Goal: Find specific page/section: Find specific page/section

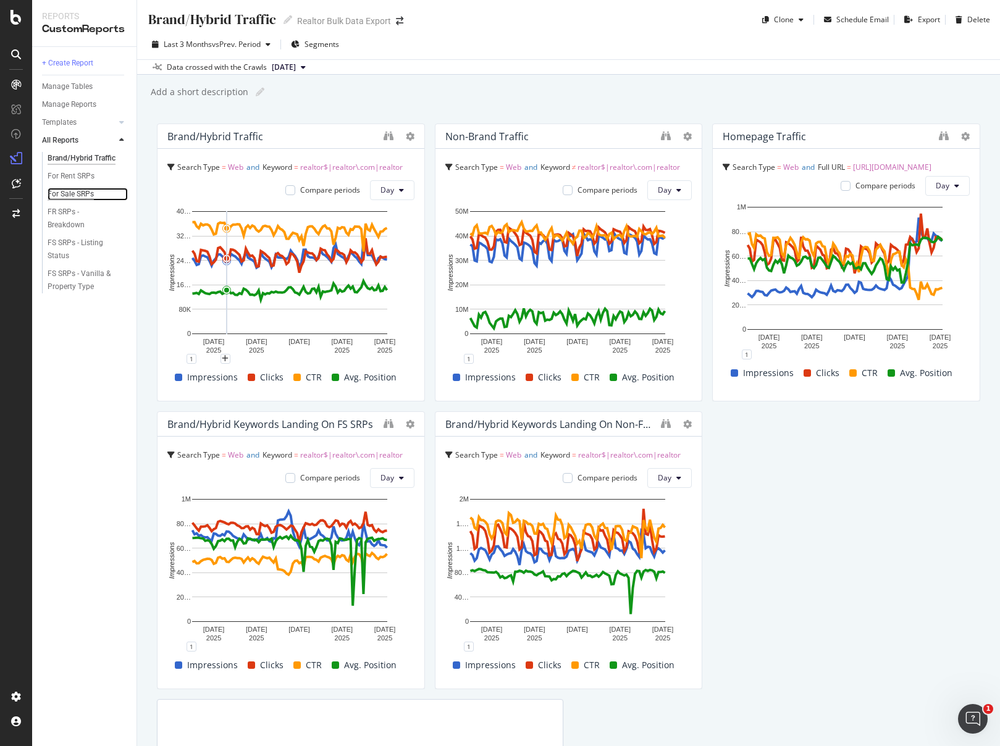
click at [71, 195] on div "For Sale SRPs" at bounding box center [71, 194] width 46 height 13
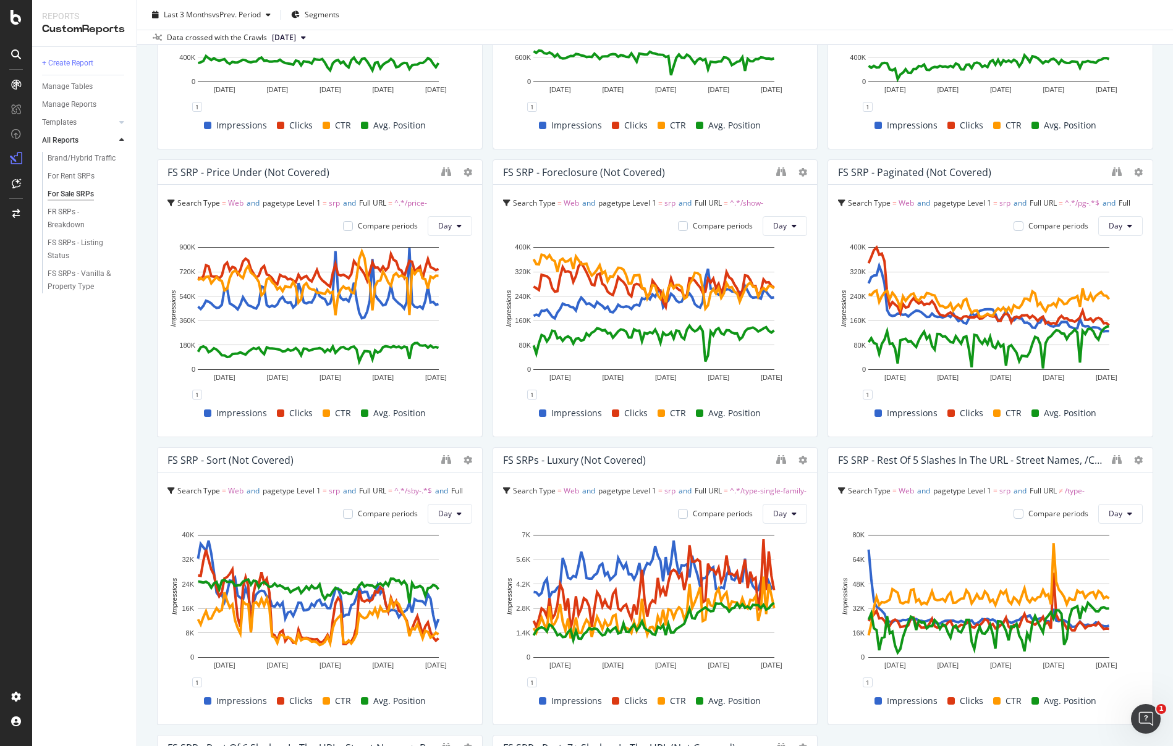
scroll to position [1114, 0]
